Goal: Use online tool/utility: Utilize a website feature to perform a specific function

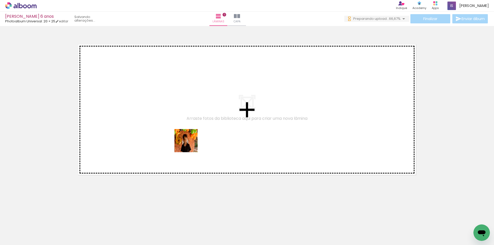
drag, startPoint x: 167, startPoint y: 231, endPoint x: 193, endPoint y: 142, distance: 92.7
click at [193, 142] on quentale-workspace at bounding box center [247, 122] width 494 height 245
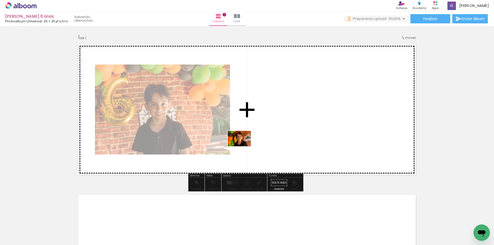
drag, startPoint x: 136, startPoint y: 231, endPoint x: 253, endPoint y: 144, distance: 145.5
click at [253, 144] on quentale-workspace at bounding box center [247, 122] width 494 height 245
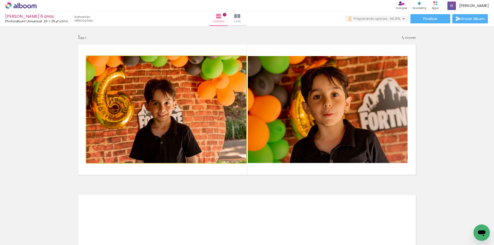
drag, startPoint x: 219, startPoint y: 145, endPoint x: 208, endPoint y: 111, distance: 35.2
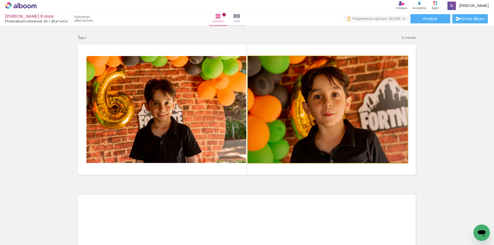
drag, startPoint x: 370, startPoint y: 110, endPoint x: 398, endPoint y: 106, distance: 28.0
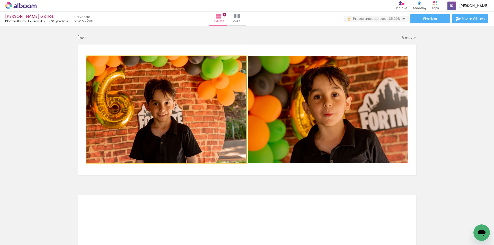
drag, startPoint x: 240, startPoint y: 120, endPoint x: 214, endPoint y: 116, distance: 26.3
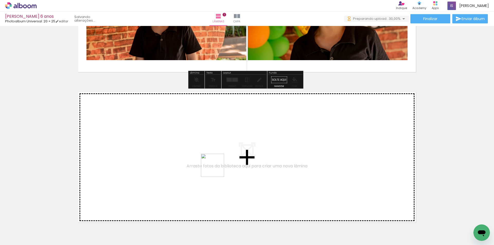
drag, startPoint x: 199, startPoint y: 230, endPoint x: 225, endPoint y: 150, distance: 83.5
click at [225, 150] on quentale-workspace at bounding box center [247, 122] width 494 height 245
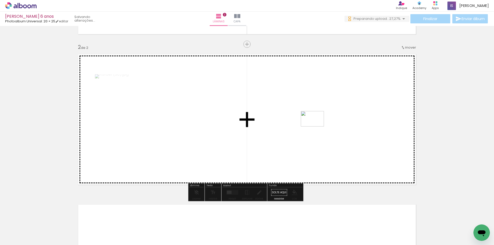
drag, startPoint x: 227, startPoint y: 228, endPoint x: 316, endPoint y: 127, distance: 135.2
click at [316, 127] on quentale-workspace at bounding box center [247, 122] width 494 height 245
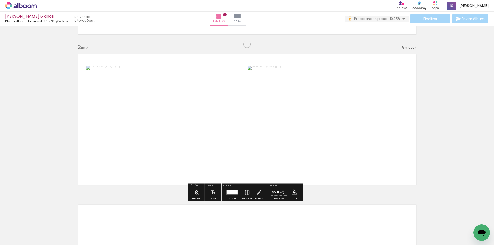
drag, startPoint x: 259, startPoint y: 231, endPoint x: 332, endPoint y: 132, distance: 123.1
click at [332, 132] on quentale-workspace at bounding box center [247, 122] width 494 height 245
click at [233, 193] on quentale-layouter at bounding box center [232, 192] width 12 height 5
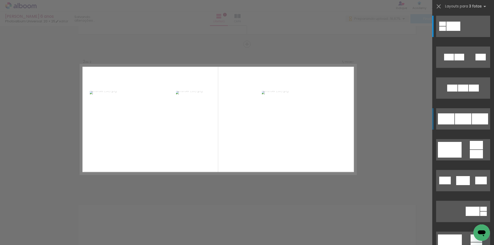
click at [472, 121] on div at bounding box center [480, 118] width 16 height 11
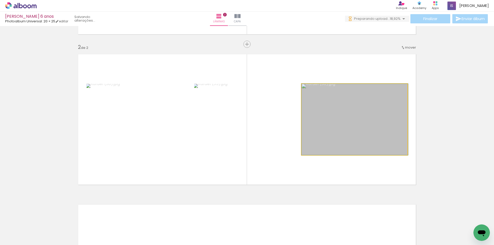
drag, startPoint x: 372, startPoint y: 128, endPoint x: 401, endPoint y: 106, distance: 37.1
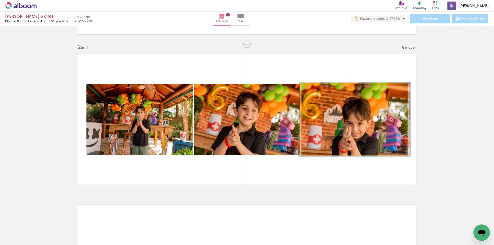
type paper-slider "104"
click at [314, 92] on div at bounding box center [314, 89] width 8 height 8
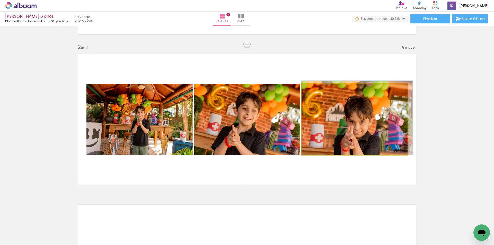
drag, startPoint x: 348, startPoint y: 113, endPoint x: 359, endPoint y: 117, distance: 11.6
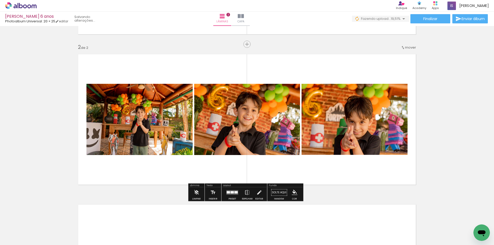
click at [441, 114] on div "Inserir lâmina 1 de 2 Inserir lâmina 2 de 2" at bounding box center [247, 113] width 494 height 452
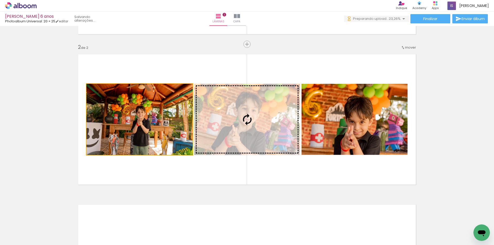
drag, startPoint x: 173, startPoint y: 125, endPoint x: 267, endPoint y: 120, distance: 94.0
click at [0, 0] on slot at bounding box center [0, 0] width 0 height 0
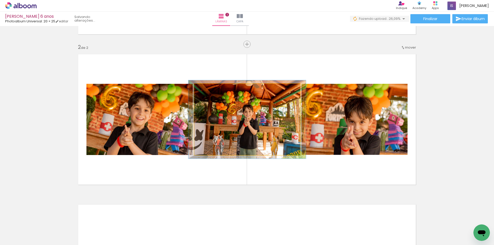
click at [206, 89] on div at bounding box center [208, 89] width 5 height 5
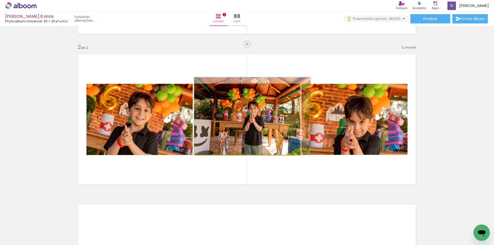
drag, startPoint x: 244, startPoint y: 109, endPoint x: 257, endPoint y: 105, distance: 13.7
drag, startPoint x: 271, startPoint y: 138, endPoint x: 280, endPoint y: 132, distance: 10.8
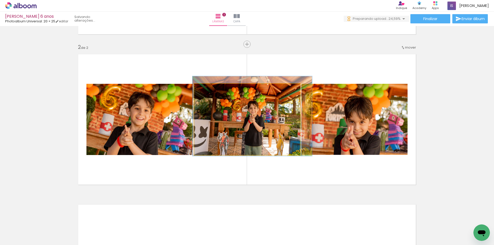
type paper-slider "112"
click at [207, 90] on div at bounding box center [208, 89] width 5 height 5
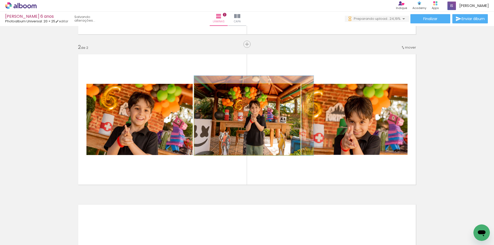
drag, startPoint x: 209, startPoint y: 111, endPoint x: 221, endPoint y: 111, distance: 12.1
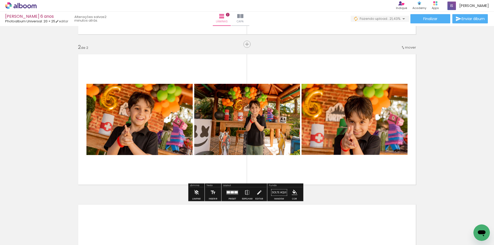
click at [461, 107] on div "Inserir lâmina 1 de 2 Inserir lâmina 2 de 2" at bounding box center [247, 113] width 494 height 452
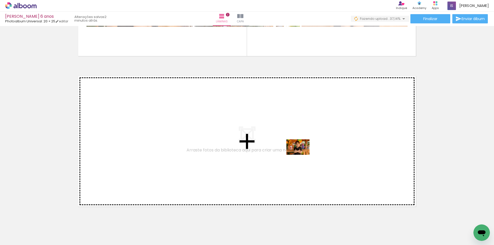
drag, startPoint x: 291, startPoint y: 230, endPoint x: 302, endPoint y: 155, distance: 76.2
click at [302, 155] on quentale-workspace at bounding box center [247, 122] width 494 height 245
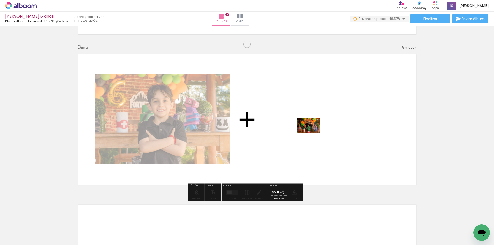
drag, startPoint x: 81, startPoint y: 232, endPoint x: 318, endPoint y: 131, distance: 257.5
click at [318, 131] on quentale-workspace at bounding box center [247, 122] width 494 height 245
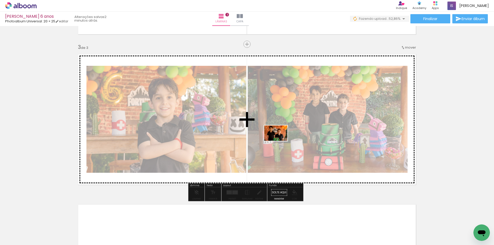
drag, startPoint x: 129, startPoint y: 218, endPoint x: 286, endPoint y: 140, distance: 174.7
click at [286, 140] on quentale-workspace at bounding box center [247, 122] width 494 height 245
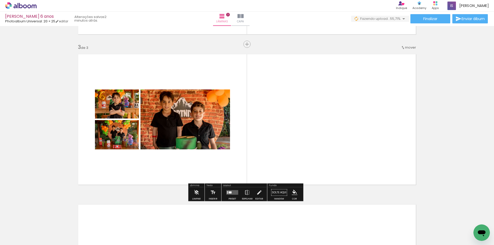
click at [228, 197] on div at bounding box center [232, 192] width 14 height 10
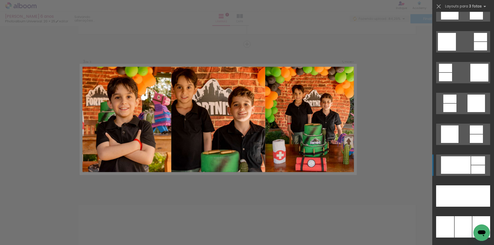
scroll to position [1363, 0]
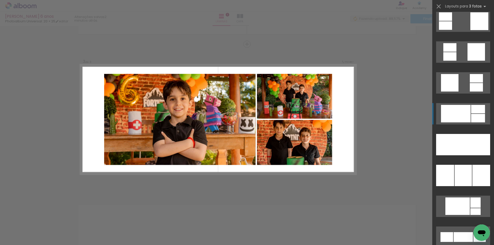
click at [467, 120] on div at bounding box center [456, 113] width 30 height 17
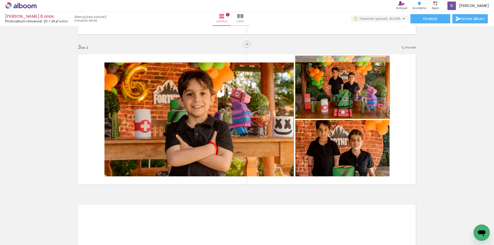
drag, startPoint x: 373, startPoint y: 104, endPoint x: 379, endPoint y: 87, distance: 18.5
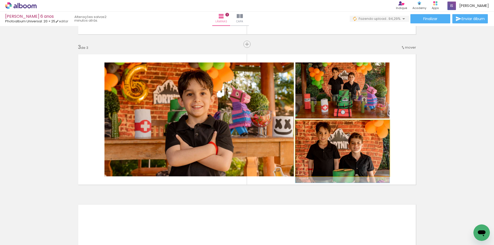
drag, startPoint x: 377, startPoint y: 151, endPoint x: 379, endPoint y: 165, distance: 13.2
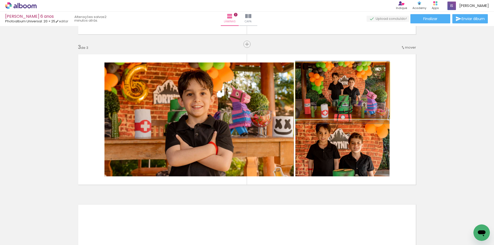
drag, startPoint x: 351, startPoint y: 96, endPoint x: 351, endPoint y: 101, distance: 5.2
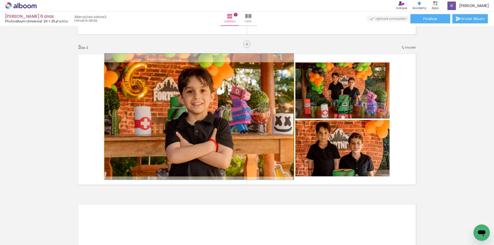
drag, startPoint x: 221, startPoint y: 137, endPoint x: 223, endPoint y: 134, distance: 3.4
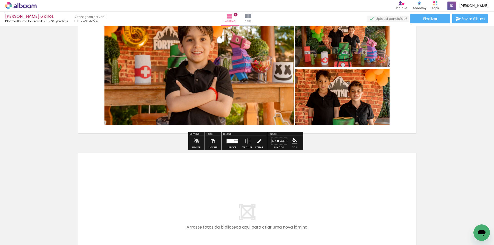
scroll to position [420, 0]
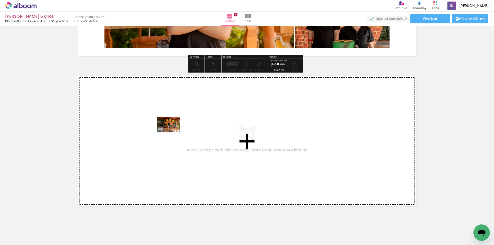
drag, startPoint x: 173, startPoint y: 127, endPoint x: 173, endPoint y: 132, distance: 5.4
click at [173, 132] on quentale-workspace at bounding box center [247, 122] width 494 height 245
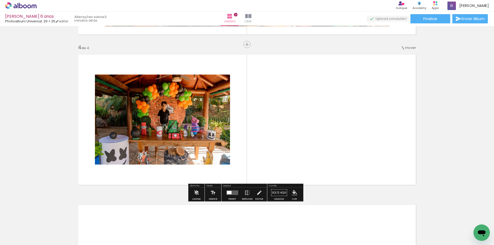
scroll to position [442, 0]
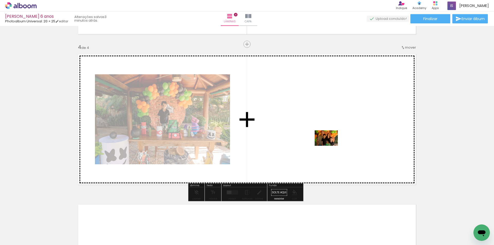
drag, startPoint x: 317, startPoint y: 216, endPoint x: 330, endPoint y: 146, distance: 71.1
click at [330, 146] on quentale-workspace at bounding box center [247, 122] width 494 height 245
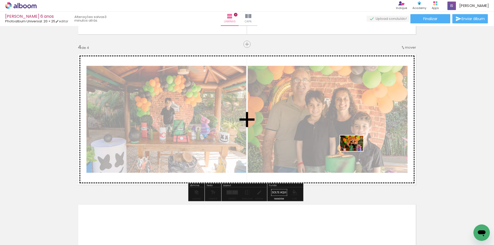
drag, startPoint x: 337, startPoint y: 229, endPoint x: 356, endPoint y: 150, distance: 80.5
click at [356, 150] on quentale-workspace at bounding box center [247, 122] width 494 height 245
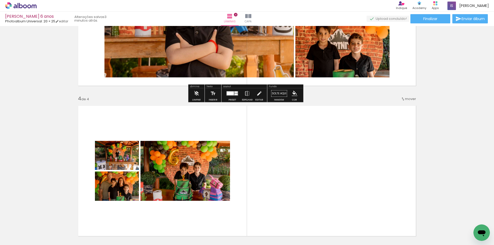
scroll to position [416, 0]
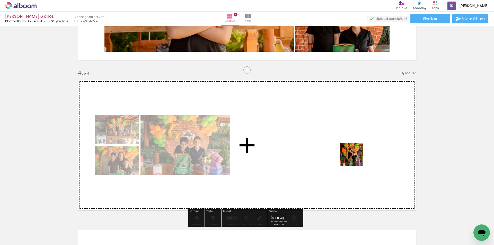
drag, startPoint x: 372, startPoint y: 227, endPoint x: 354, endPoint y: 157, distance: 72.4
click at [354, 157] on quentale-workspace at bounding box center [247, 122] width 494 height 245
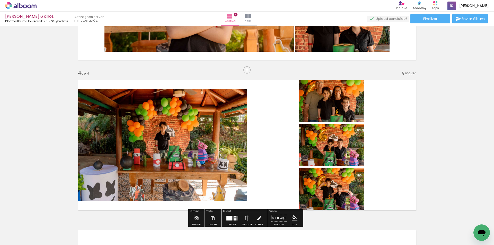
scroll to position [519, 0]
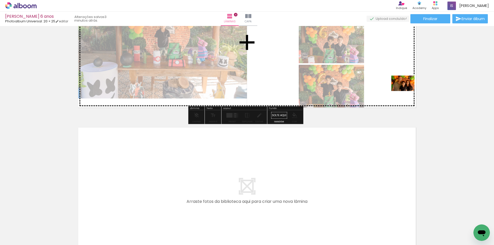
drag, startPoint x: 398, startPoint y: 235, endPoint x: 407, endPoint y: 91, distance: 144.3
click at [407, 91] on quentale-workspace at bounding box center [247, 122] width 494 height 245
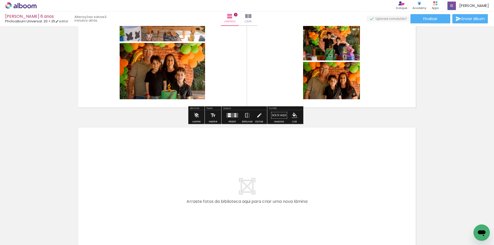
scroll to position [442, 0]
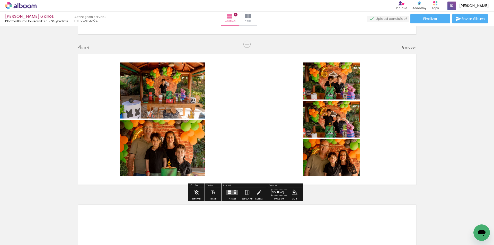
click at [230, 194] on quentale-layouter at bounding box center [232, 192] width 12 height 5
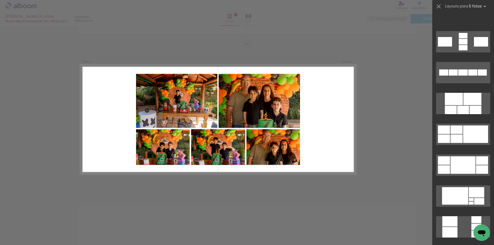
scroll to position [437, 0]
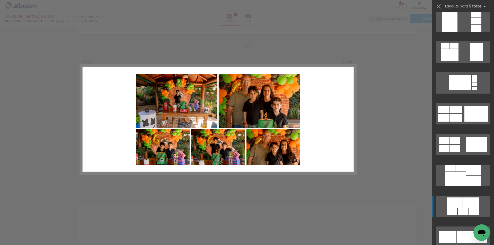
click at [469, 198] on div at bounding box center [471, 203] width 16 height 10
